Goal: Transaction & Acquisition: Purchase product/service

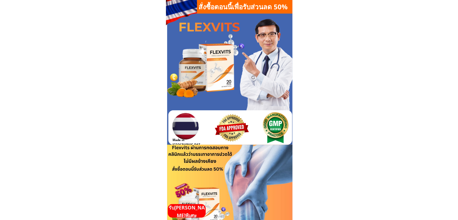
click at [187, 212] on p "รับ[PERSON_NAME]พิเศษ" at bounding box center [187, 211] width 38 height 15
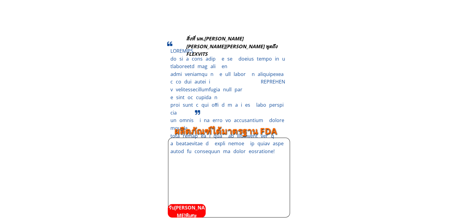
scroll to position [1627, 0]
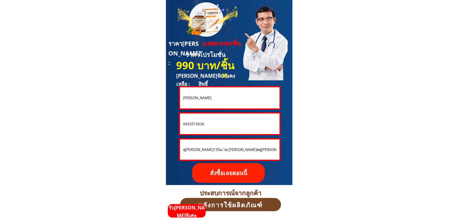
drag, startPoint x: 208, startPoint y: 123, endPoint x: 174, endPoint y: 121, distance: 34.4
click at [174, 121] on div "**********" at bounding box center [229, 92] width 127 height 185
drag, startPoint x: 223, startPoint y: 95, endPoint x: 160, endPoint y: 91, distance: 63.4
paste input "Sak Knogchoo"
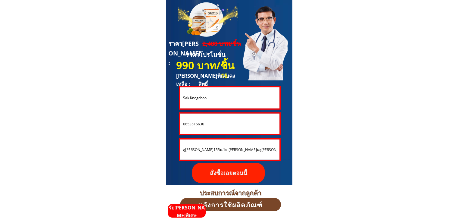
type input "Sak Knogchoo"
drag, startPoint x: 212, startPoint y: 124, endPoint x: 157, endPoint y: 120, distance: 55.3
paste input "814918981"
type input "0814918981"
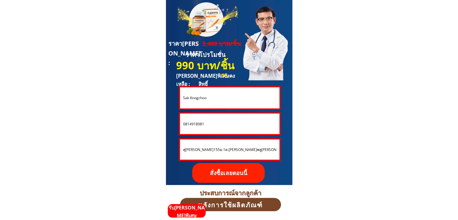
drag, startPoint x: 266, startPoint y: 148, endPoint x: 159, endPoint y: 139, distance: 107.9
click at [208, 123] on input "0814918981" at bounding box center [230, 124] width 97 height 20
click at [208, 103] on input "Sak Knogchoo" at bounding box center [230, 97] width 97 height 21
click at [208, 127] on input "0814918981" at bounding box center [230, 124] width 97 height 20
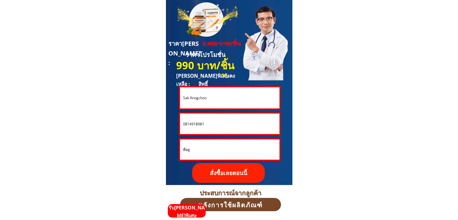
click at [239, 176] on p "สั่งซื้อเลยตอนนี้" at bounding box center [228, 173] width 72 height 20
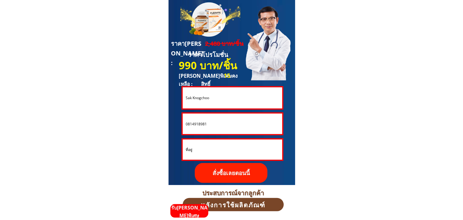
scroll to position [0, 0]
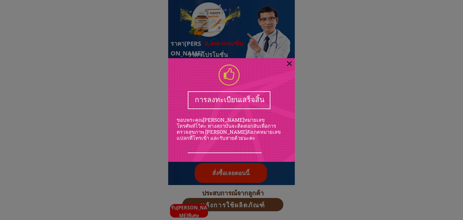
click at [290, 65] on div at bounding box center [289, 63] width 5 height 5
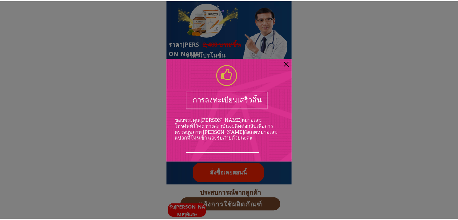
scroll to position [1627, 0]
